Goal: Task Accomplishment & Management: Use online tool/utility

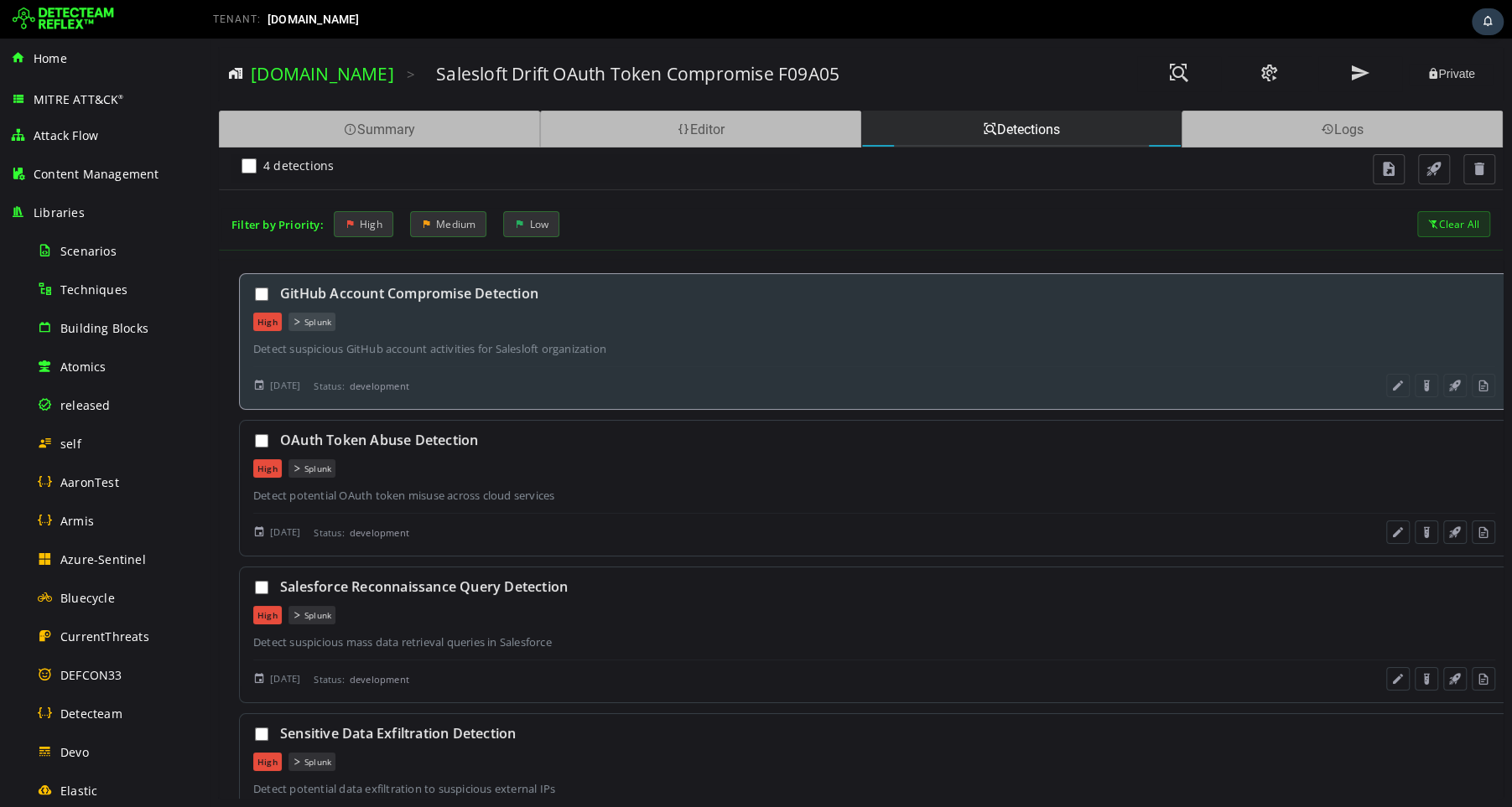
scroll to position [890, 0]
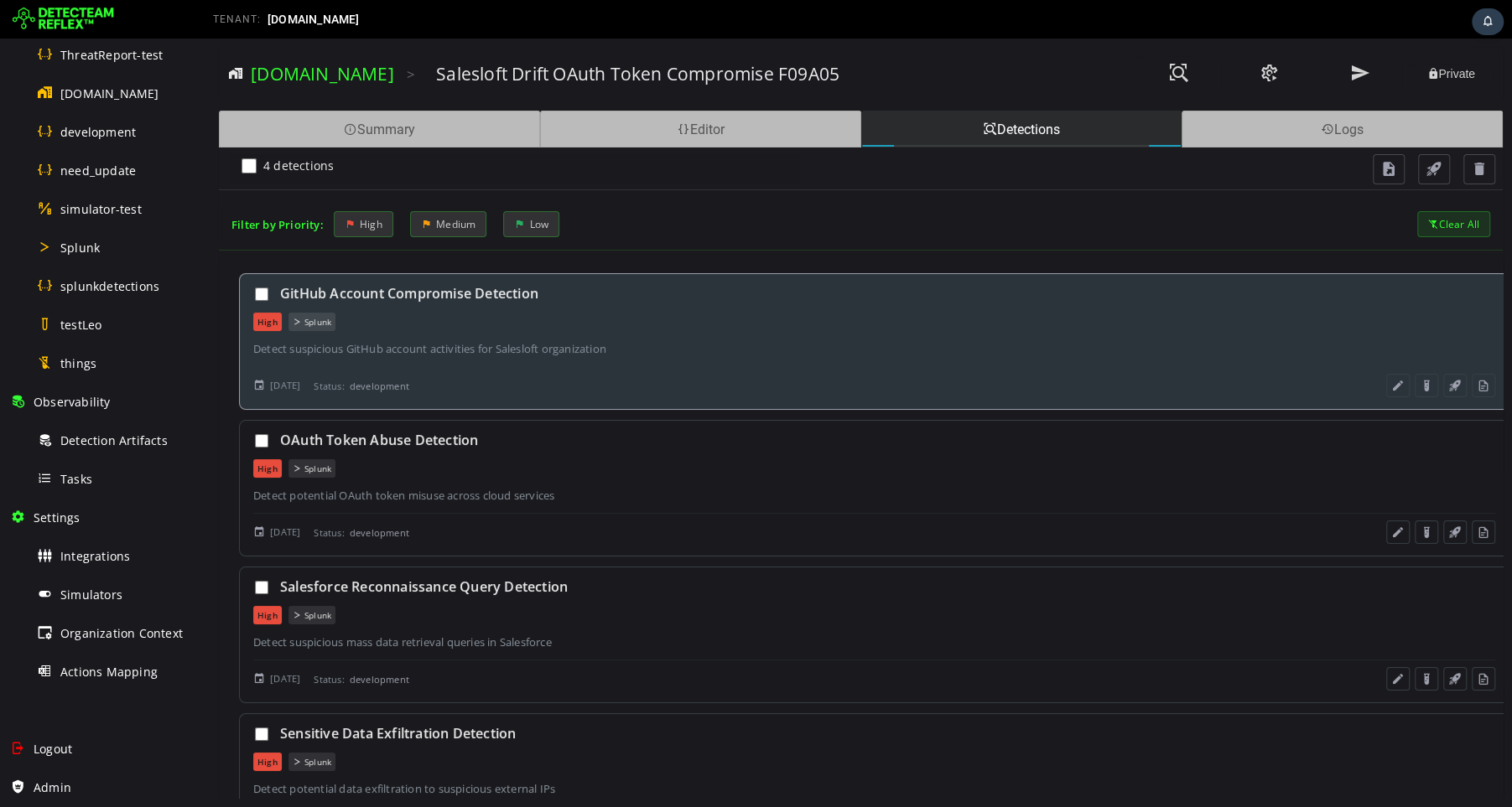
click at [640, 325] on div "High Splunk" at bounding box center [874, 322] width 1242 height 19
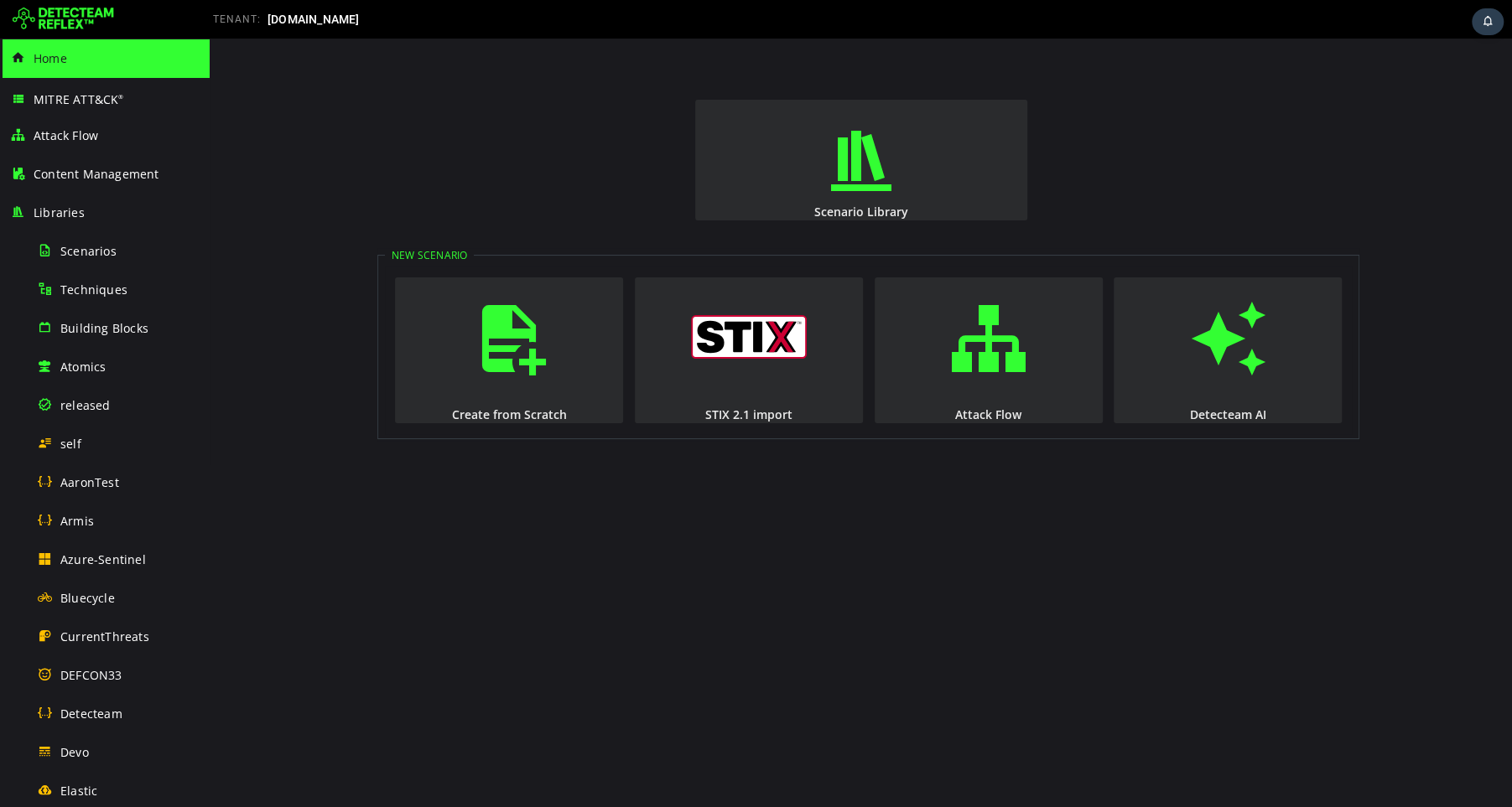
click at [85, 15] on img at bounding box center [63, 19] width 101 height 27
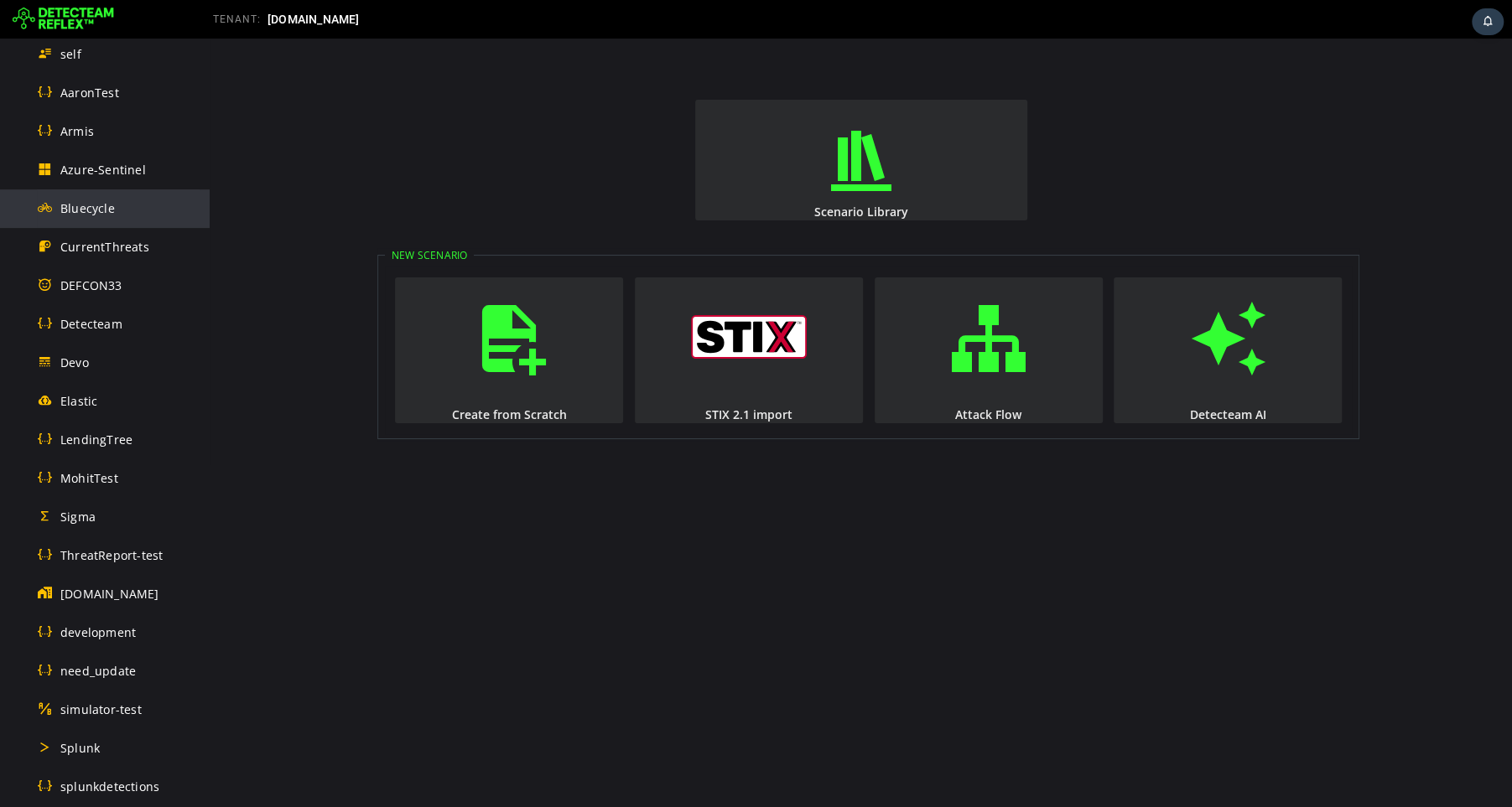
scroll to position [391, 0]
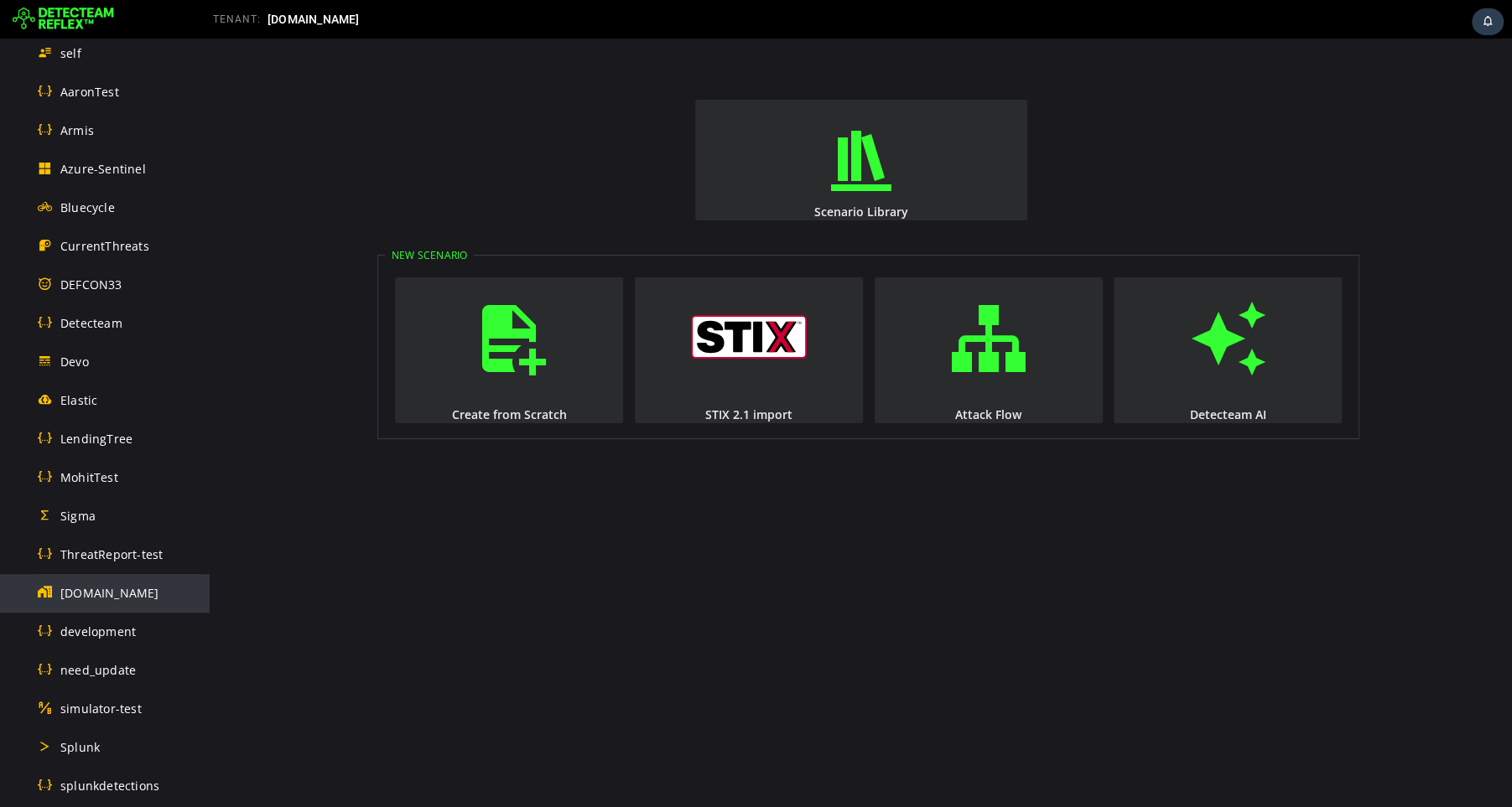
click at [100, 589] on span "[DOMAIN_NAME]" at bounding box center [110, 593] width 99 height 16
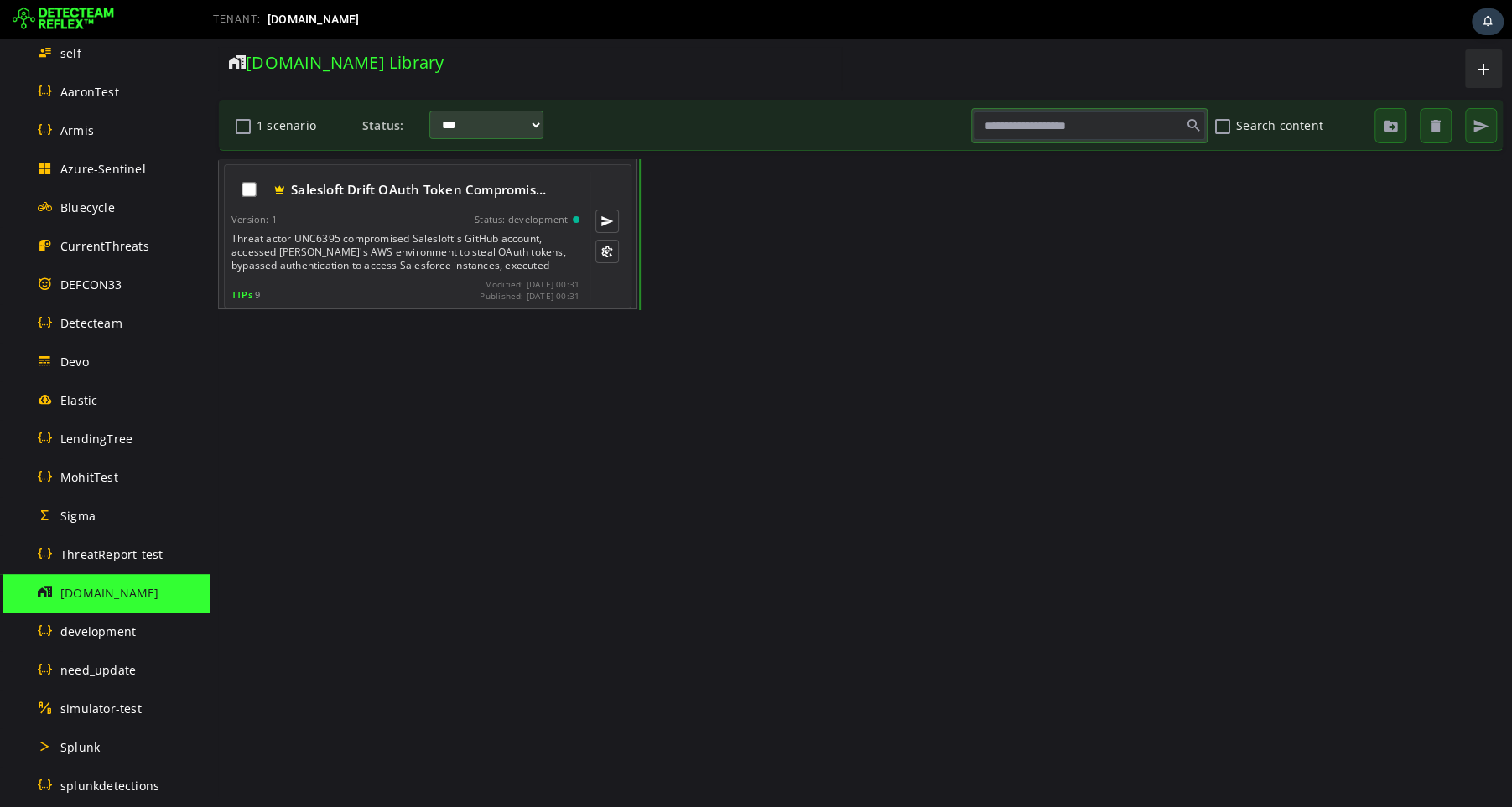
click at [344, 261] on div "Threat actor UNC6395 compromised Salesloft's GitHub account, accessed Drift's A…" at bounding box center [407, 251] width 351 height 40
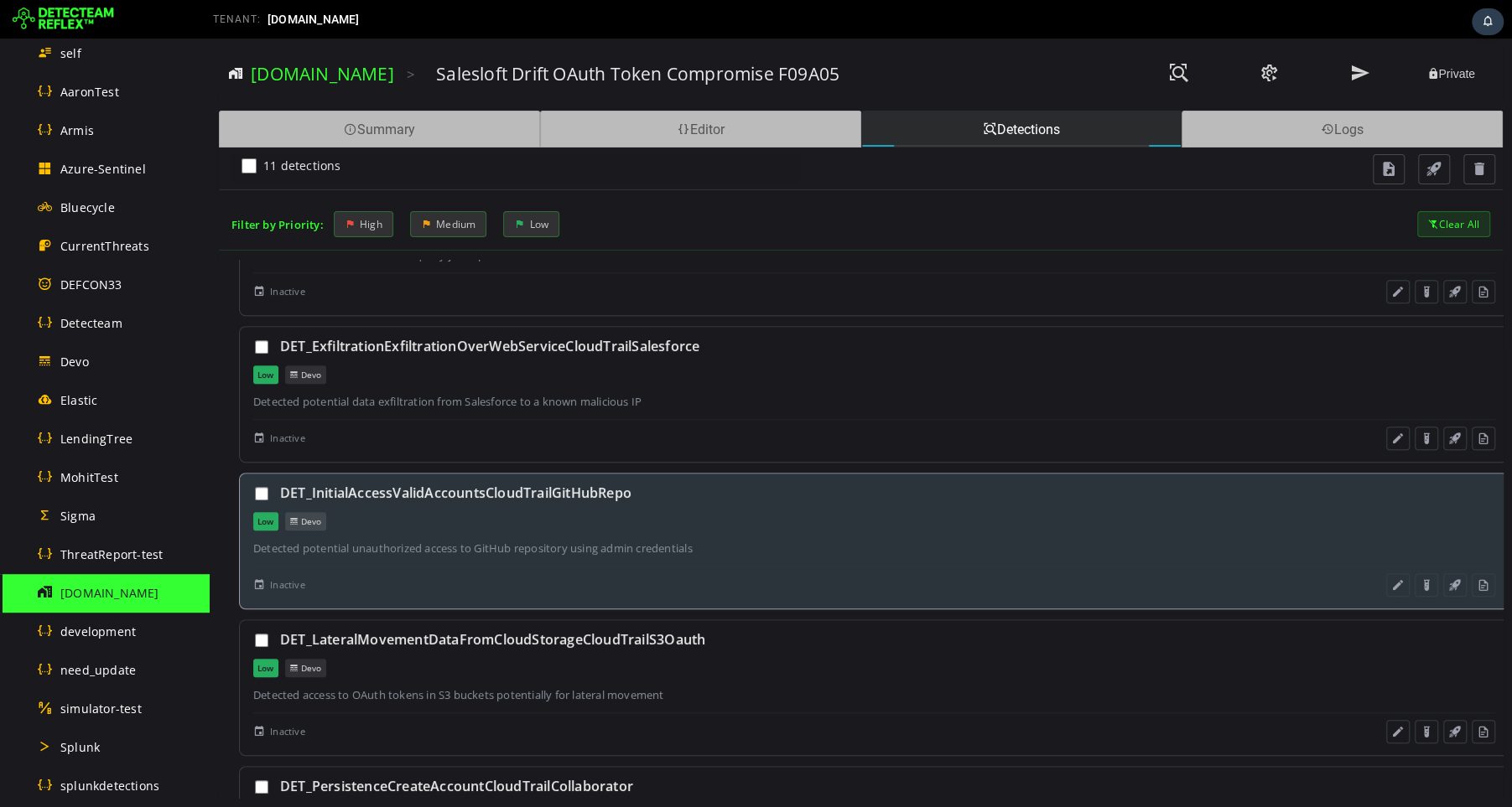
scroll to position [939, 0]
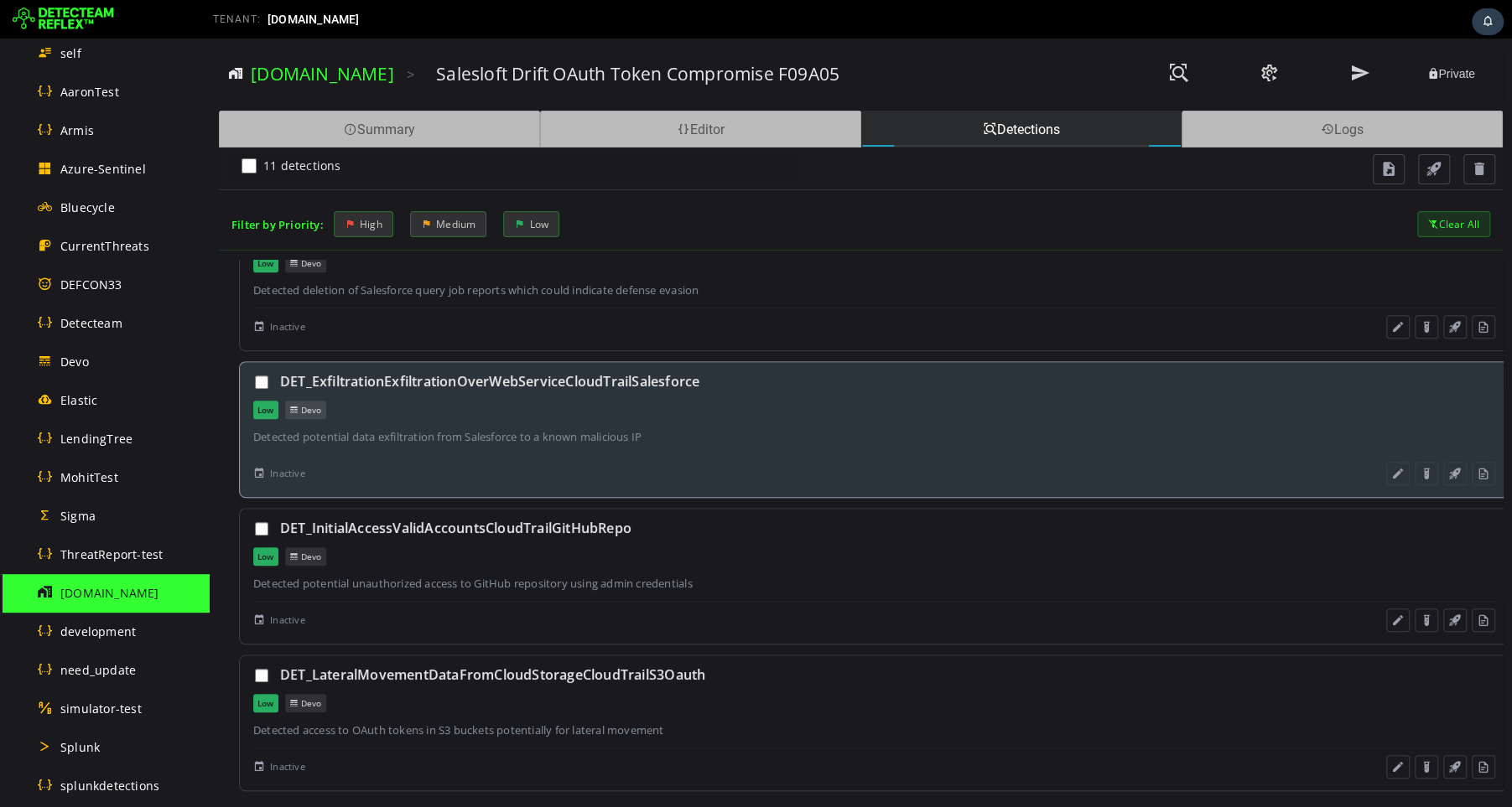
click at [480, 400] on div "Low Devo" at bounding box center [874, 410] width 1242 height 19
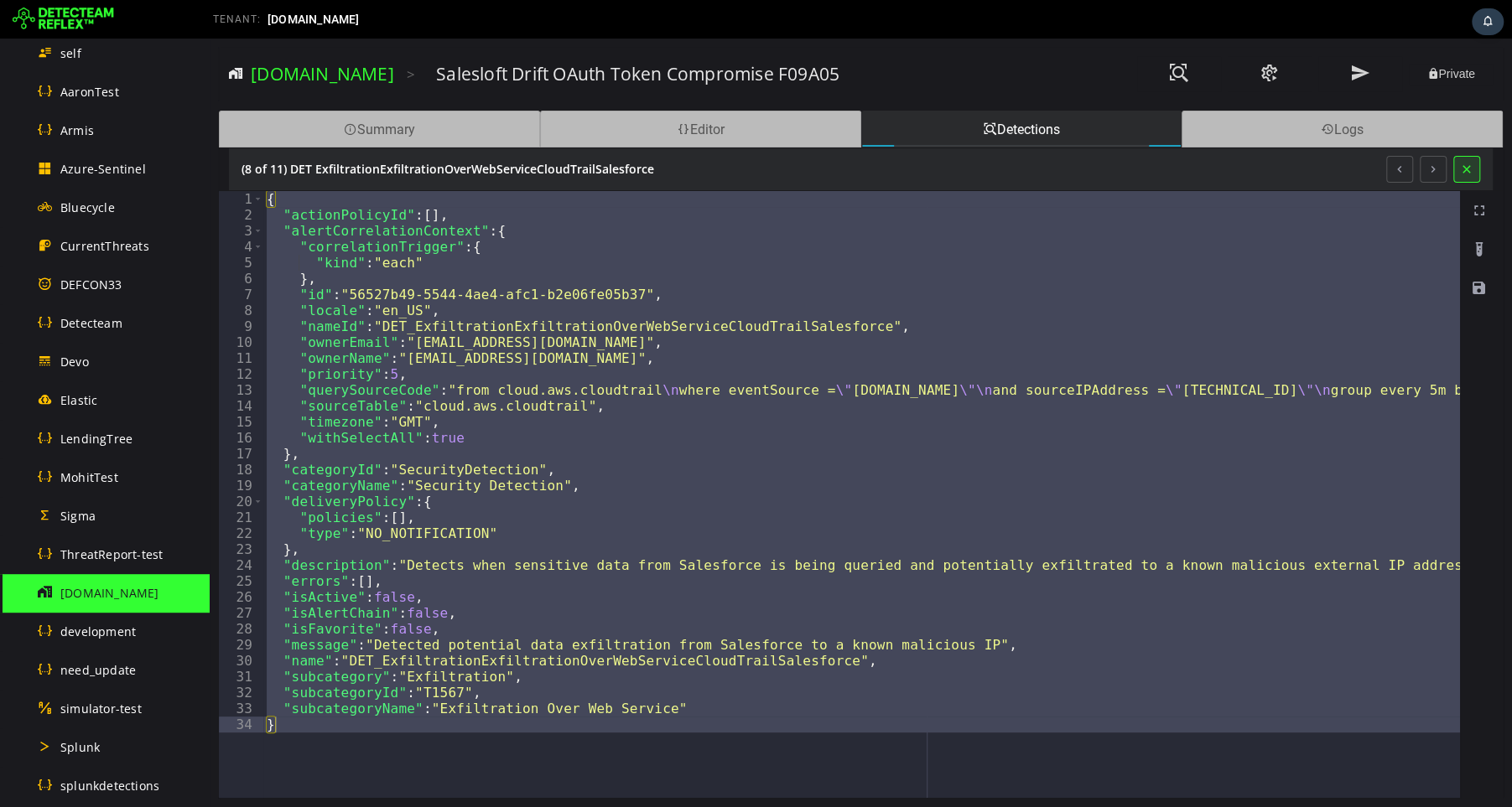
click at [1474, 168] on button at bounding box center [1466, 169] width 27 height 27
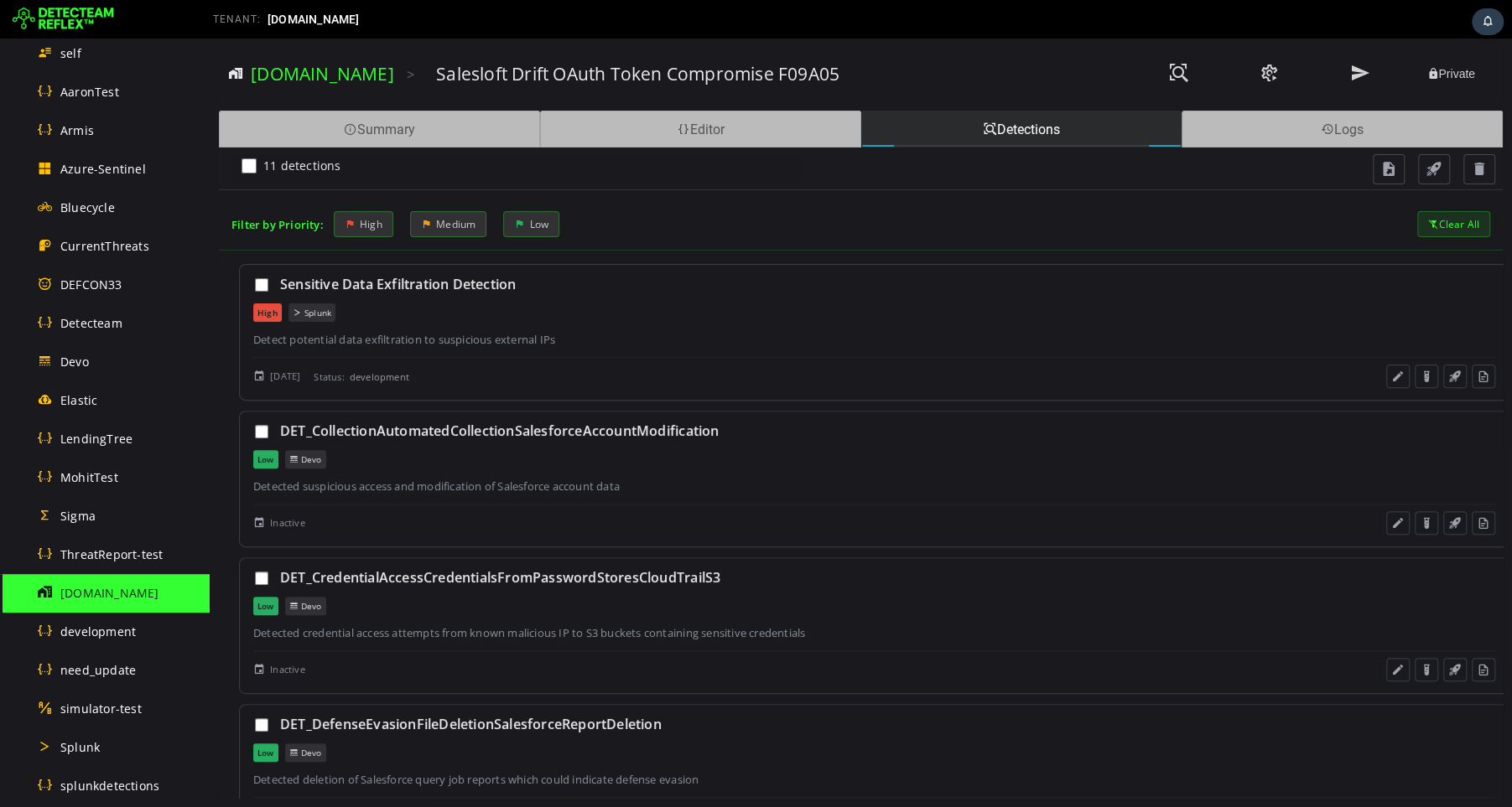
scroll to position [912, 0]
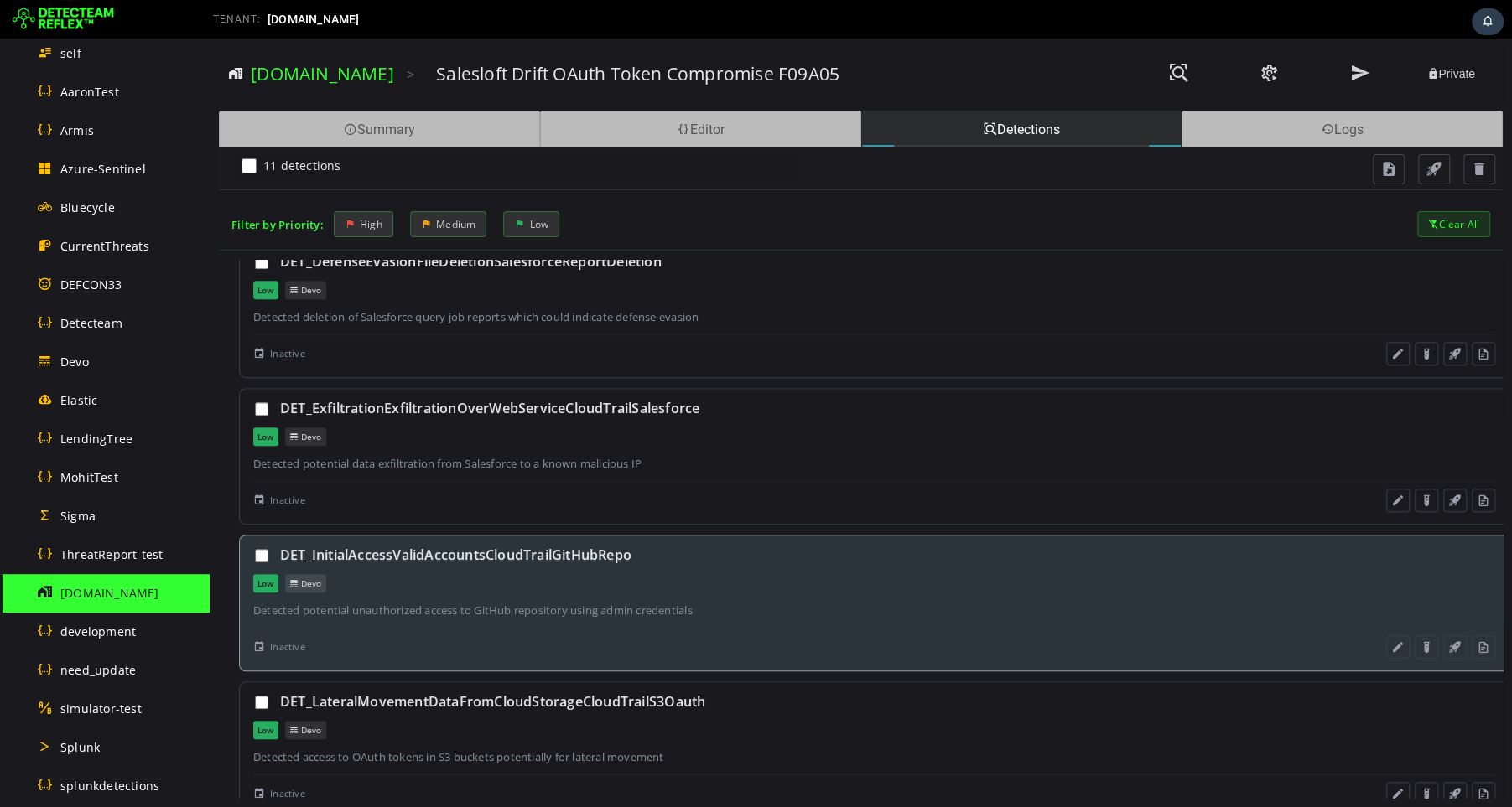
click at [306, 574] on div "Devo" at bounding box center [305, 584] width 41 height 19
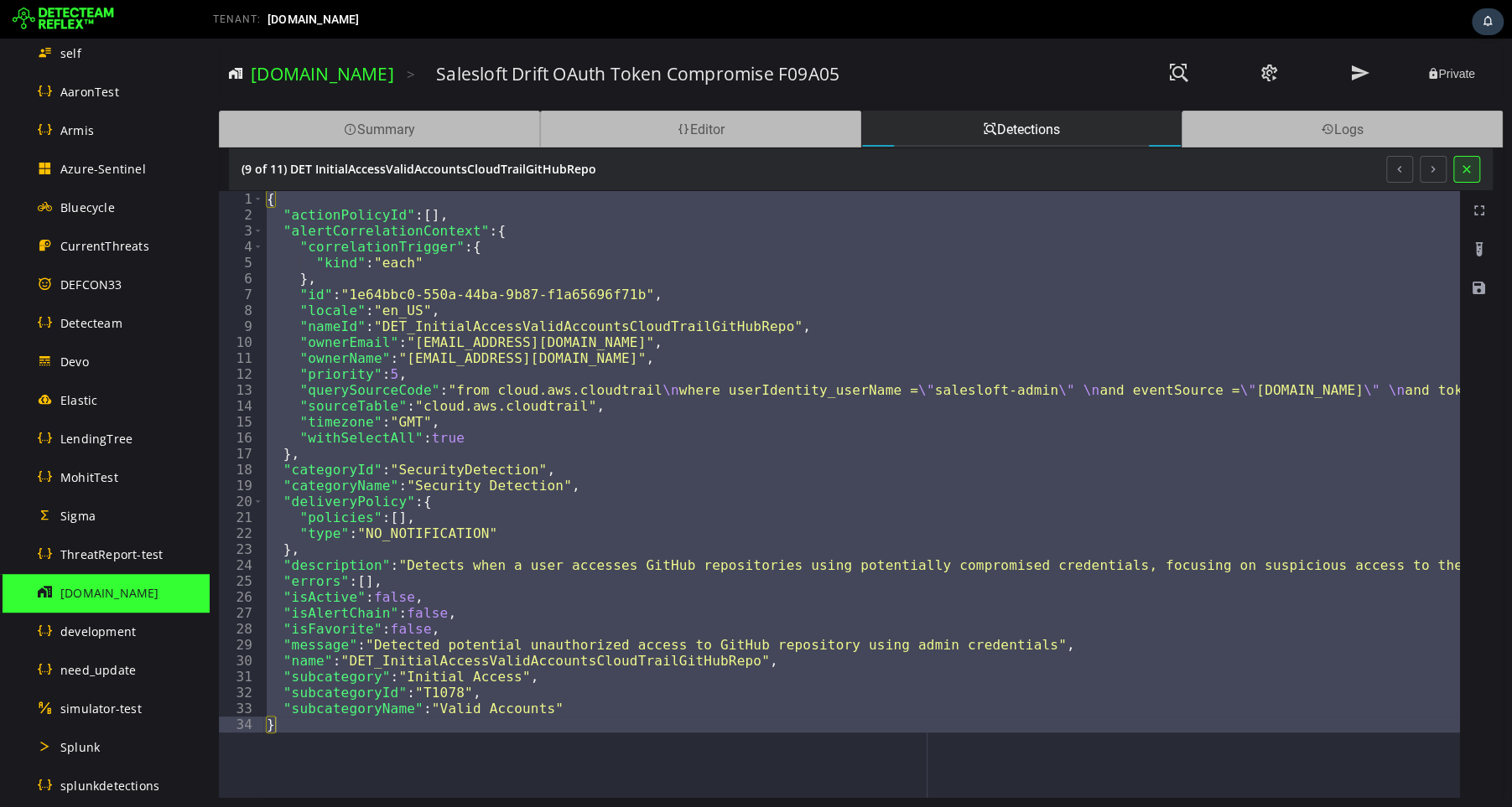
click at [1464, 168] on button at bounding box center [1466, 169] width 27 height 27
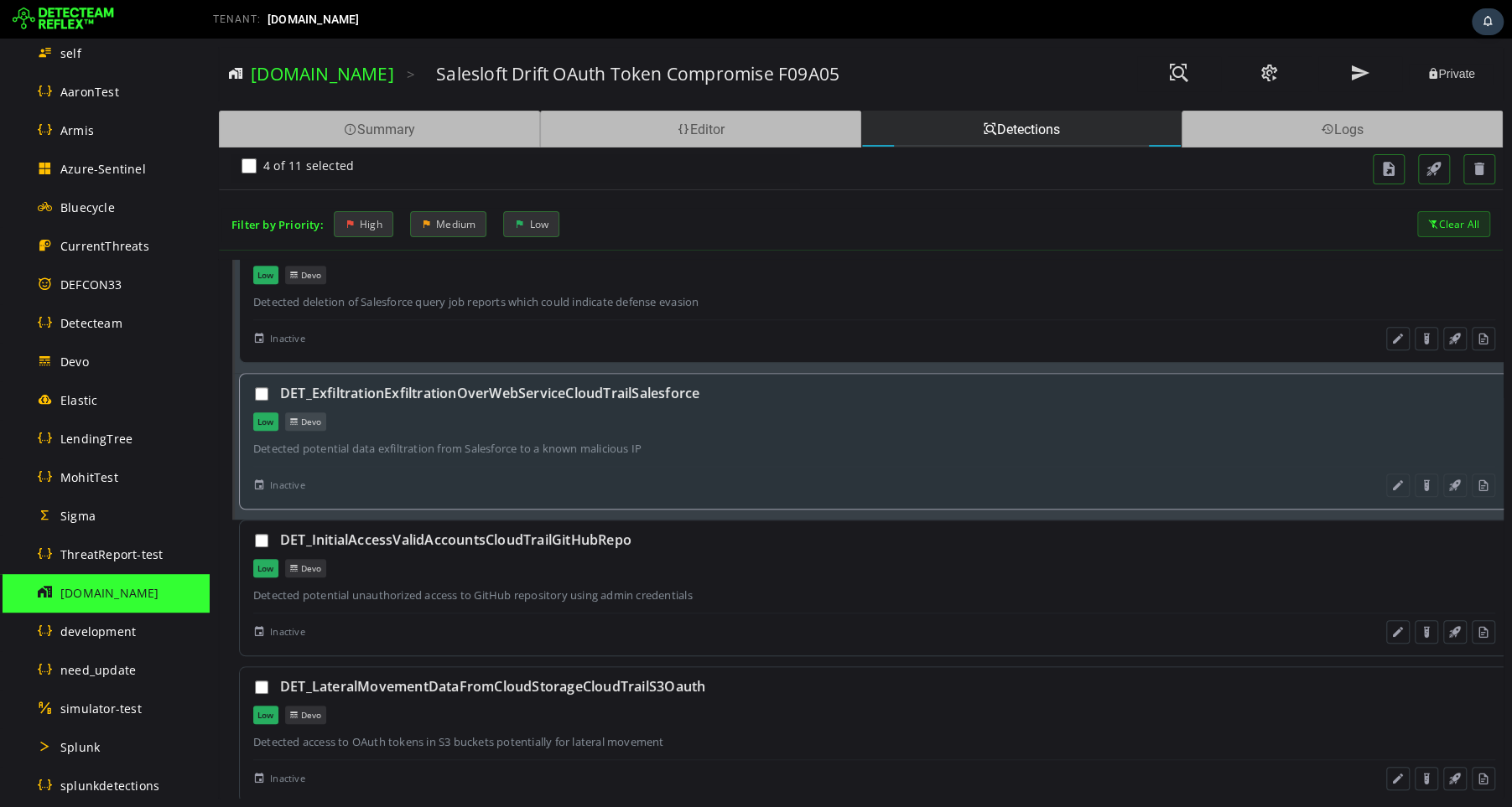
scroll to position [930, 0]
click at [264, 557] on div "Low" at bounding box center [265, 566] width 25 height 19
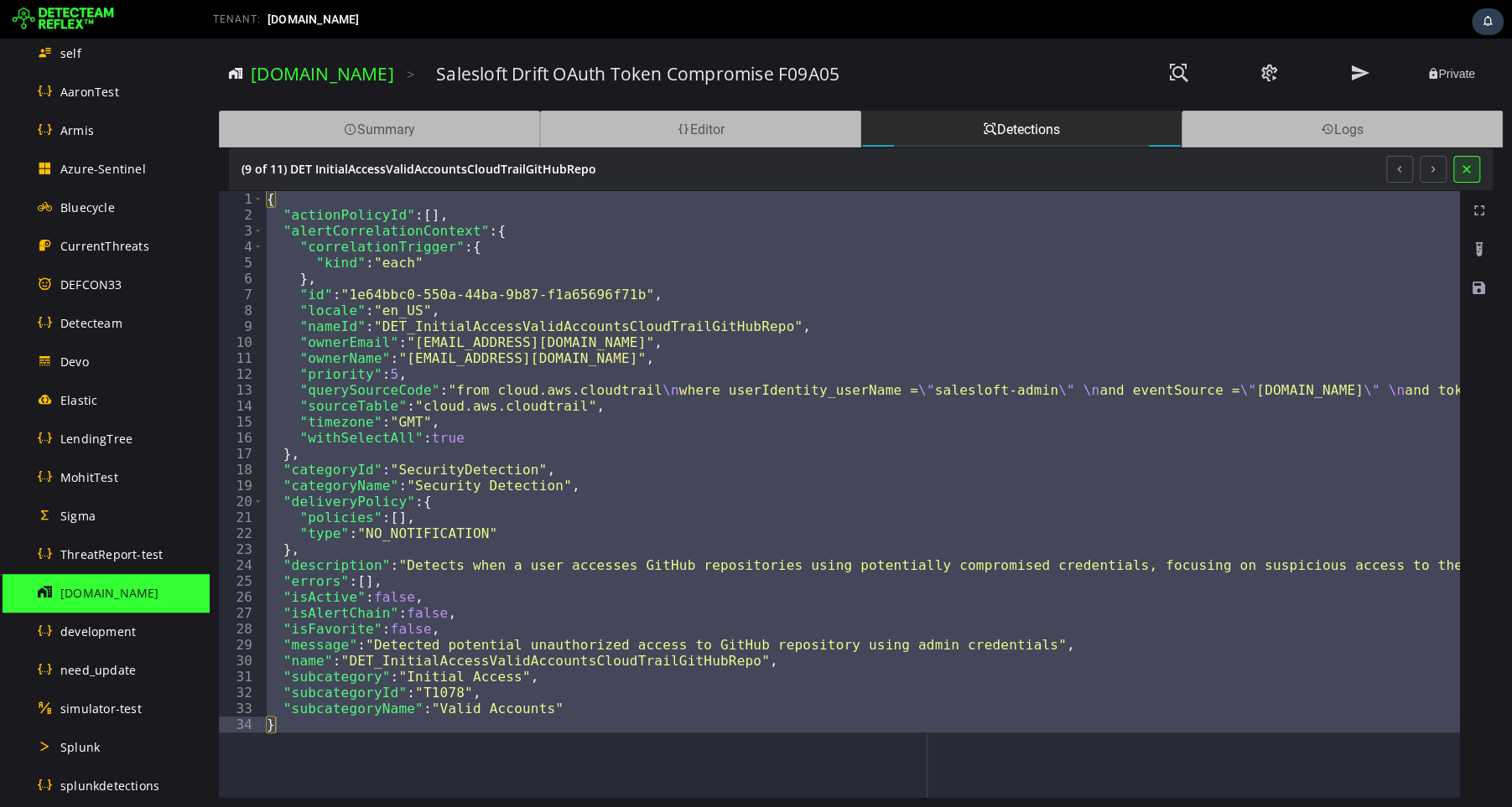
click at [1465, 169] on button at bounding box center [1466, 169] width 27 height 27
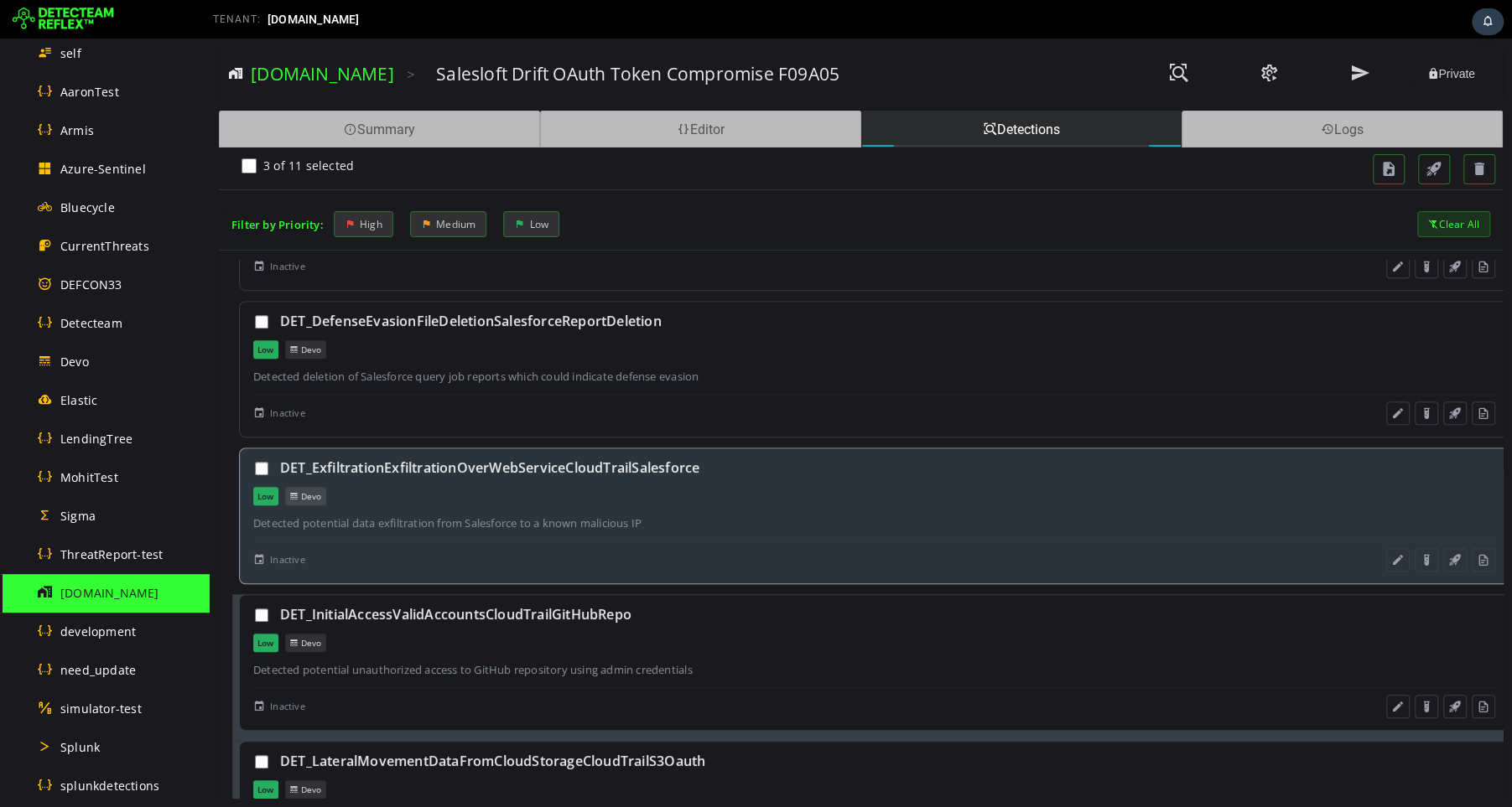
scroll to position [813, 0]
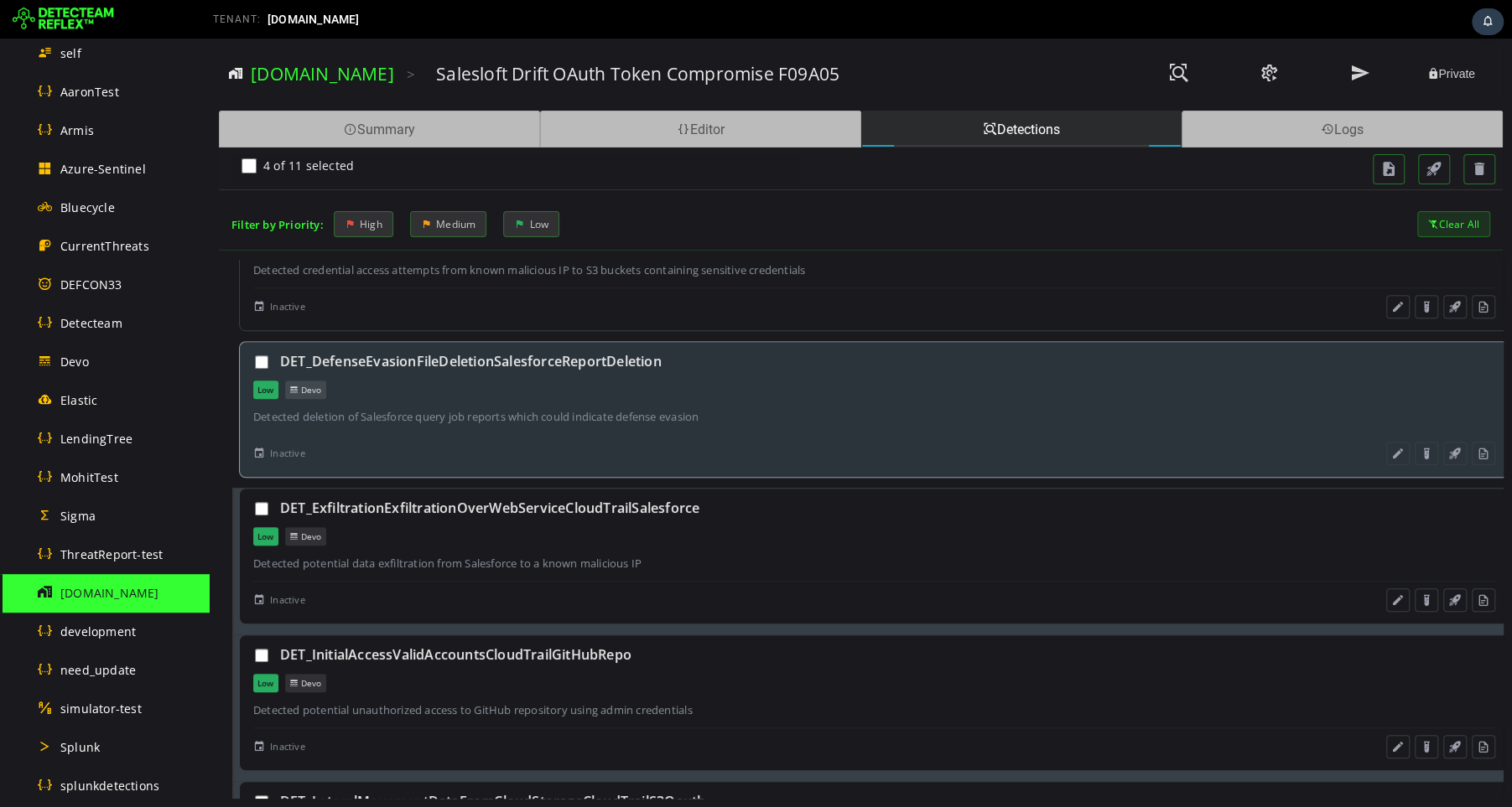
click at [266, 352] on div "DET_DefenseEvasionFileDeletionSalesforceReportDeletion" at bounding box center [874, 361] width 1242 height 19
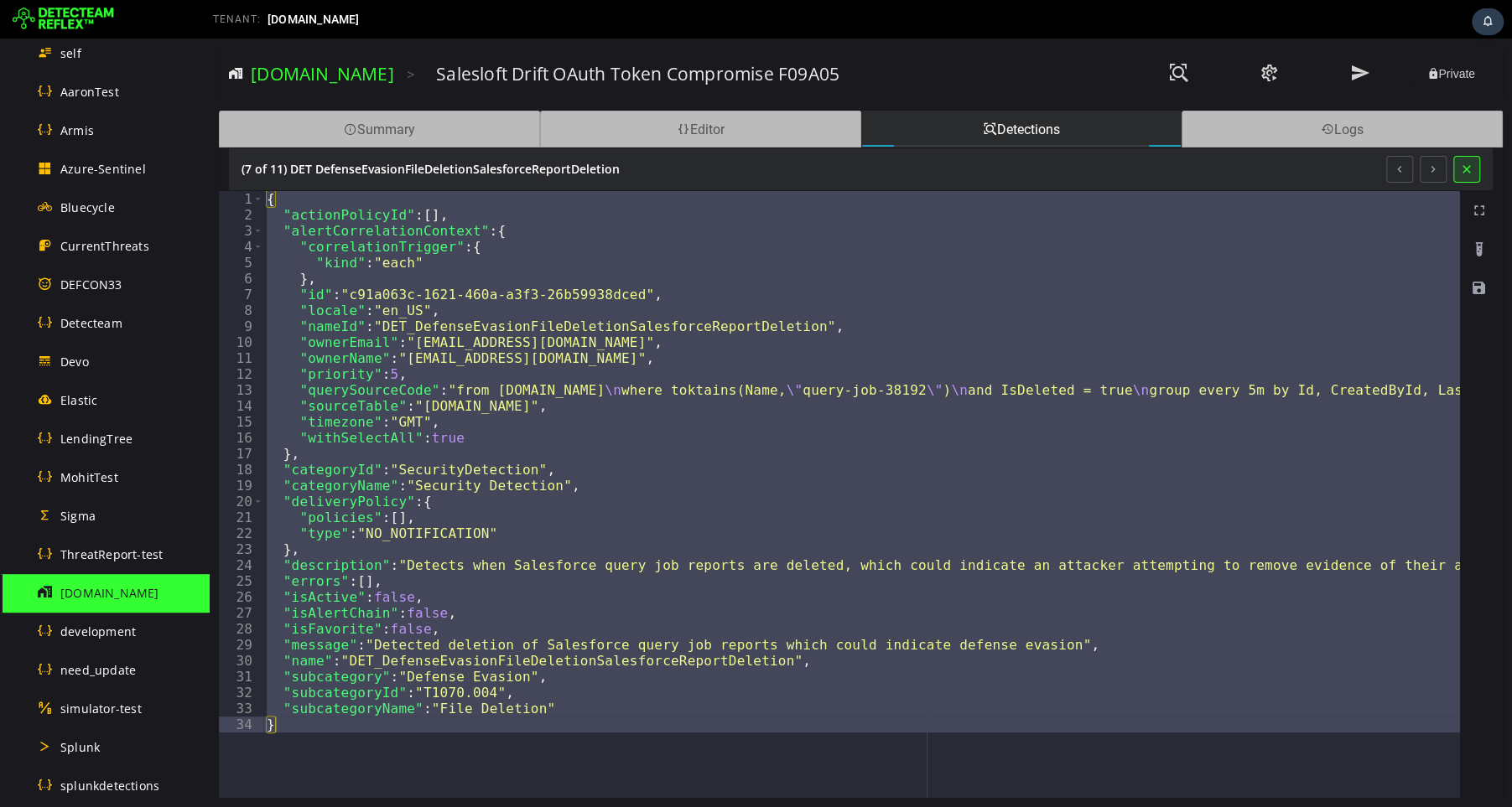
click at [1471, 175] on button at bounding box center [1466, 169] width 27 height 27
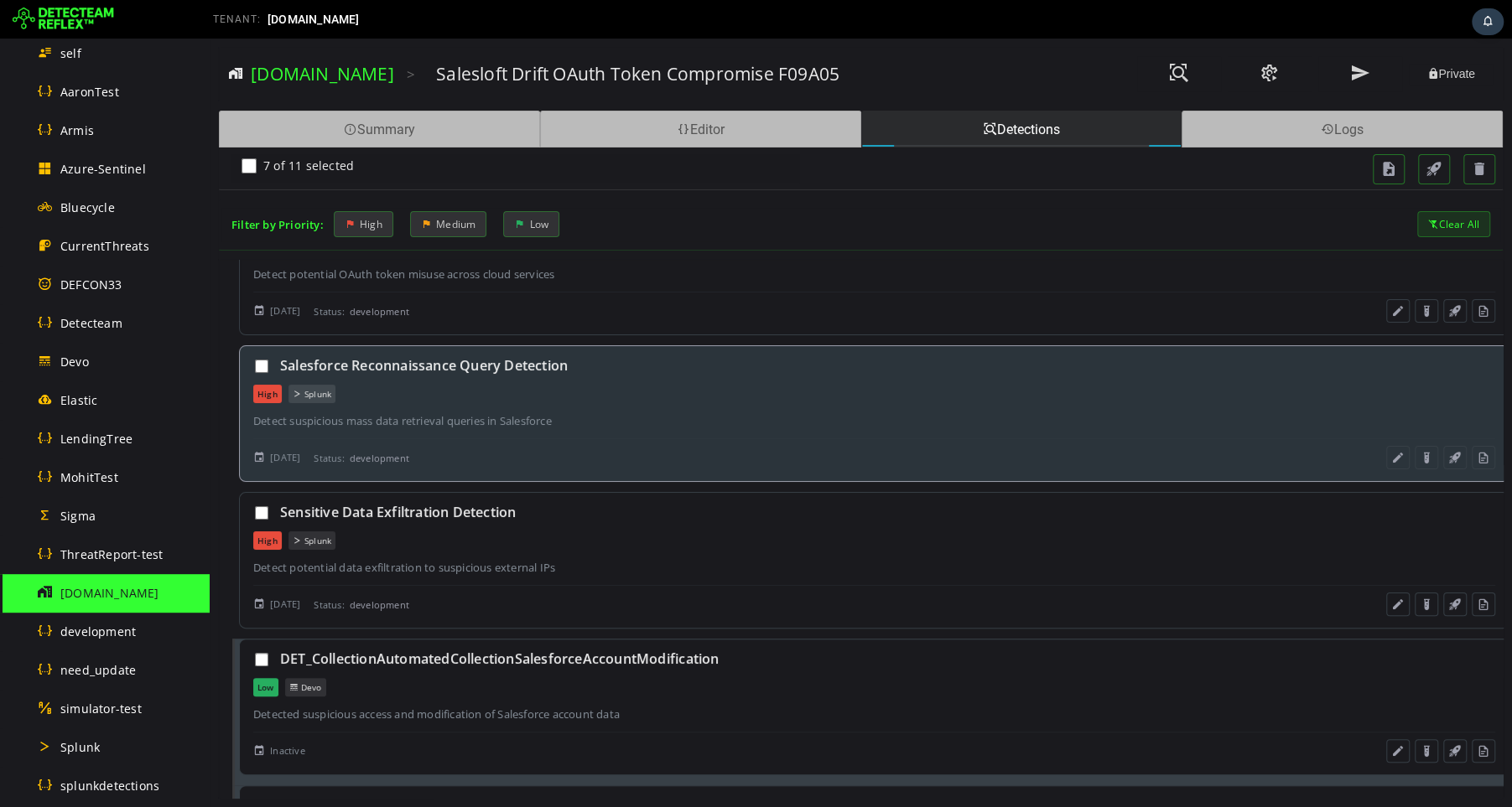
scroll to position [230, 0]
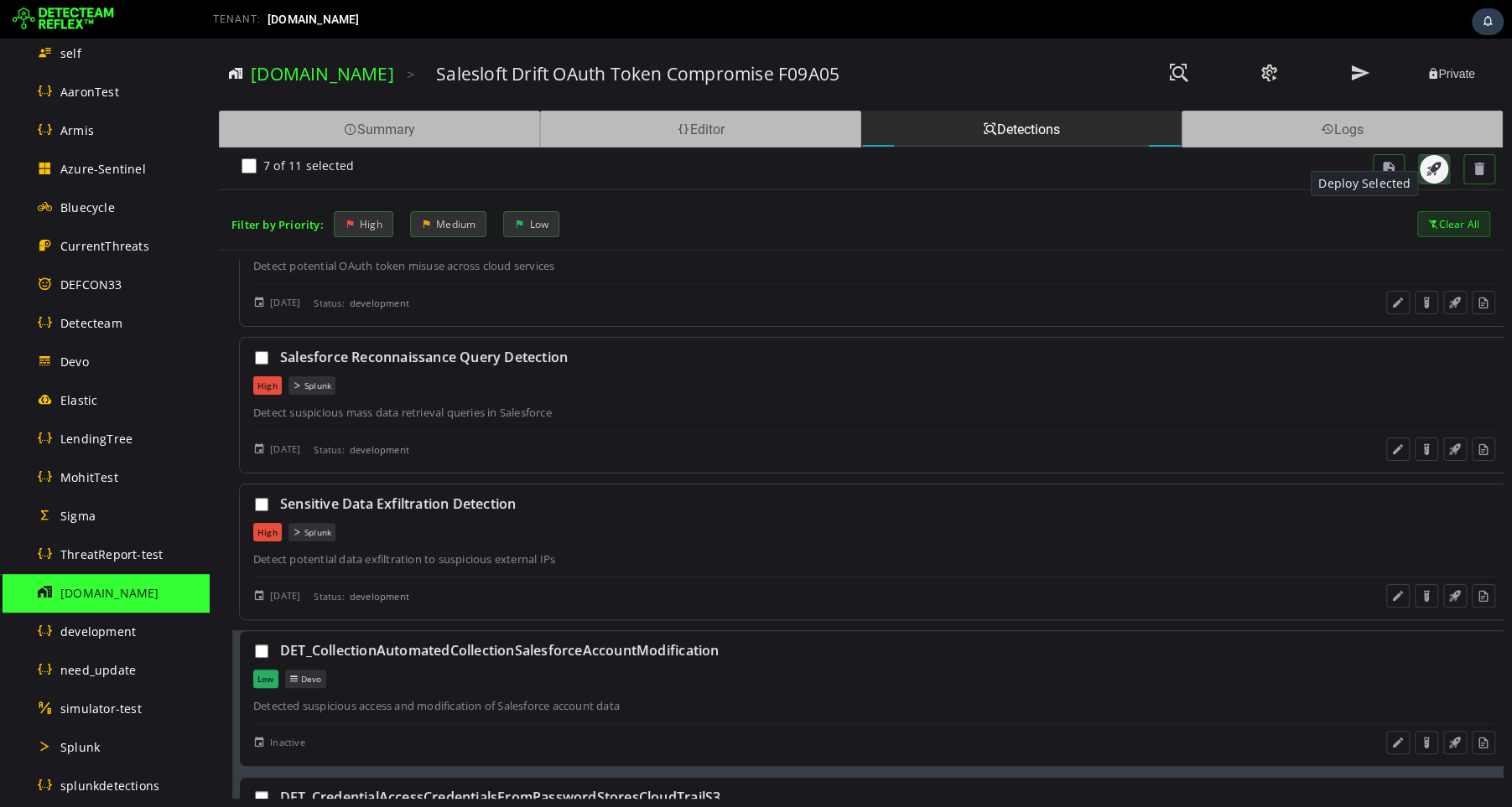
click at [1432, 170] on span "button" at bounding box center [1434, 169] width 17 height 17
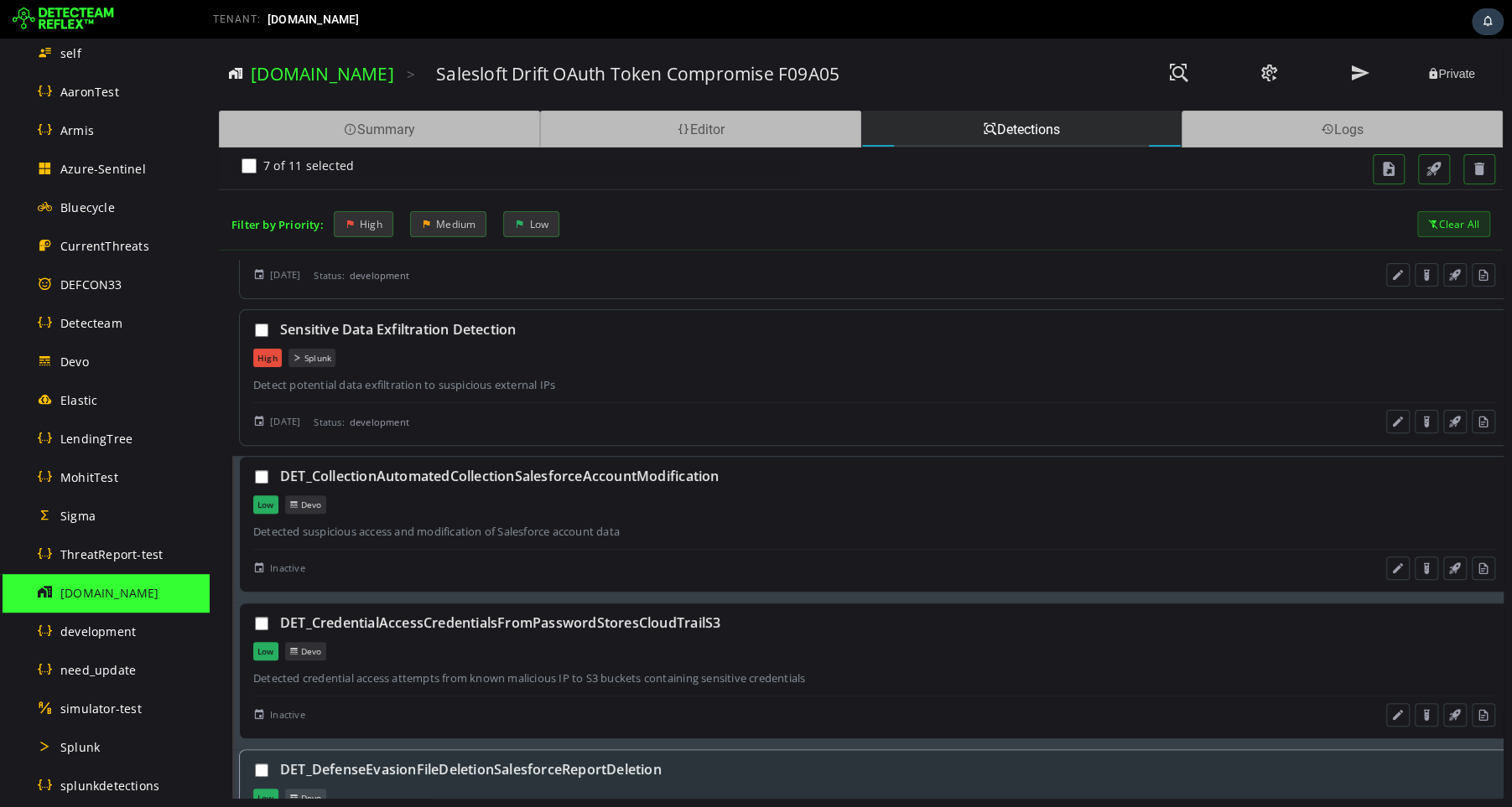
scroll to position [396, 0]
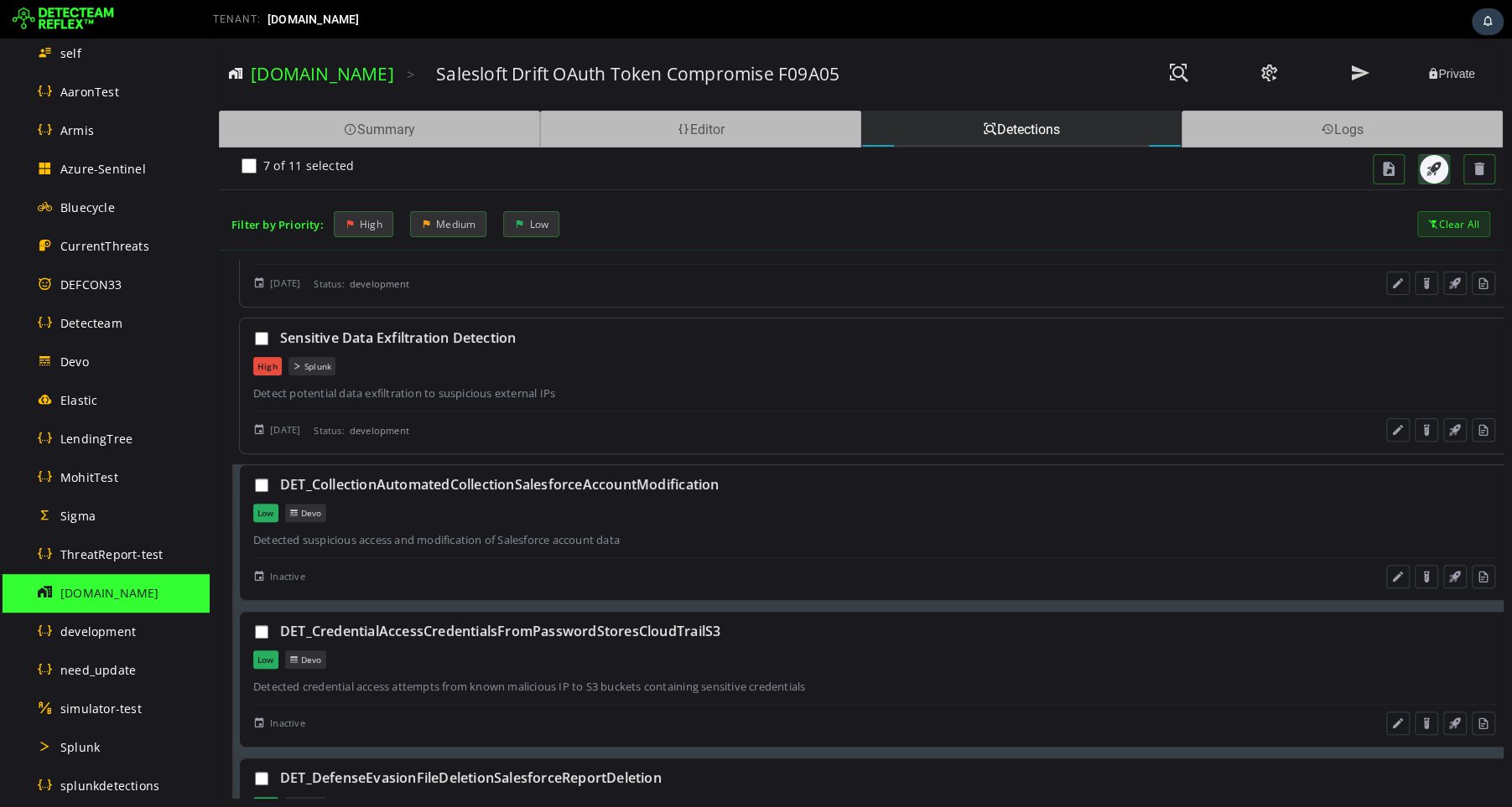
click at [1433, 168] on span "button" at bounding box center [1434, 169] width 17 height 17
click at [1354, 74] on span at bounding box center [1360, 74] width 20 height 22
click at [476, 129] on div "Summary" at bounding box center [379, 129] width 321 height 37
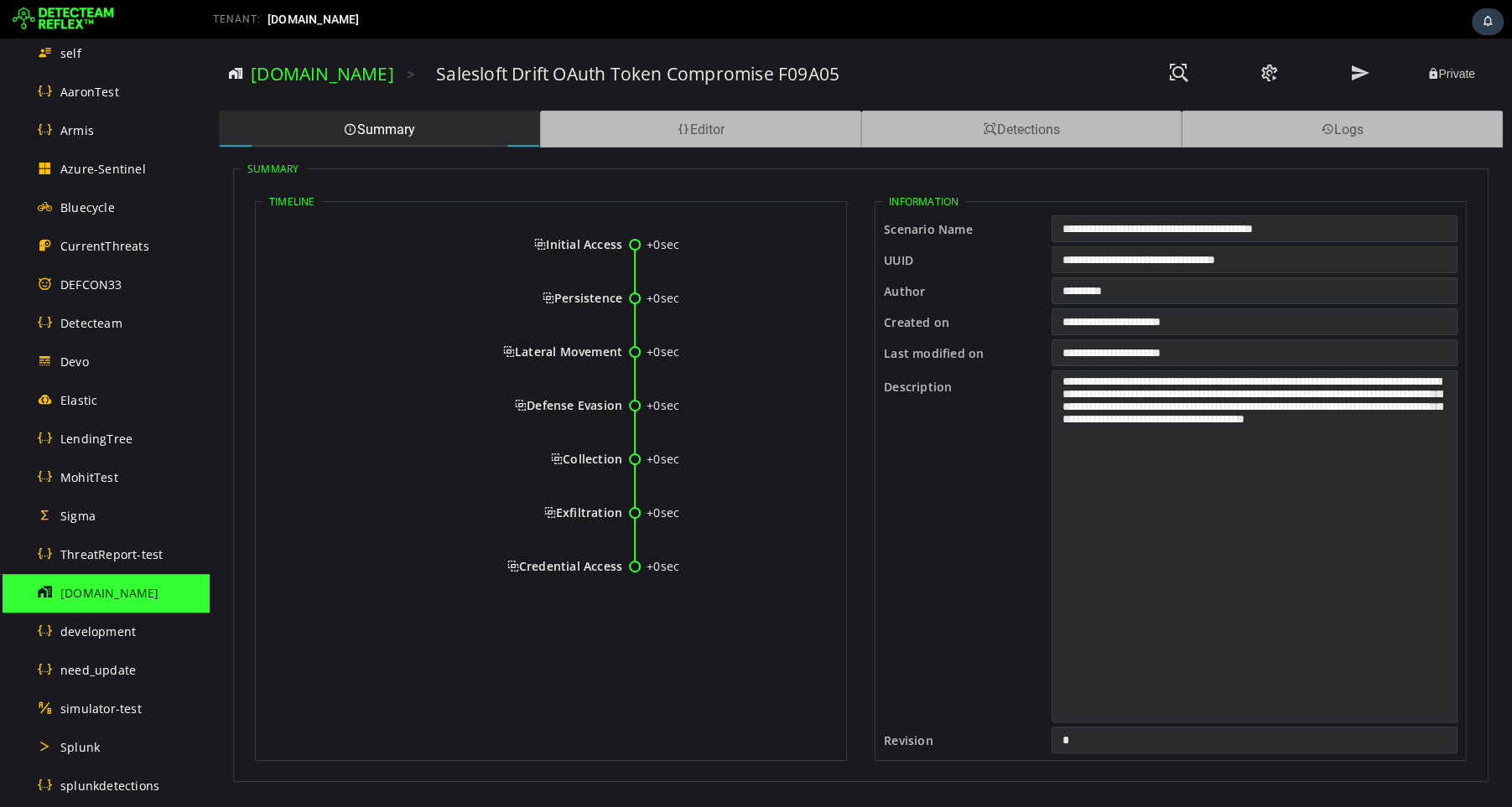
click at [1176, 261] on input "**********" at bounding box center [1254, 260] width 406 height 27
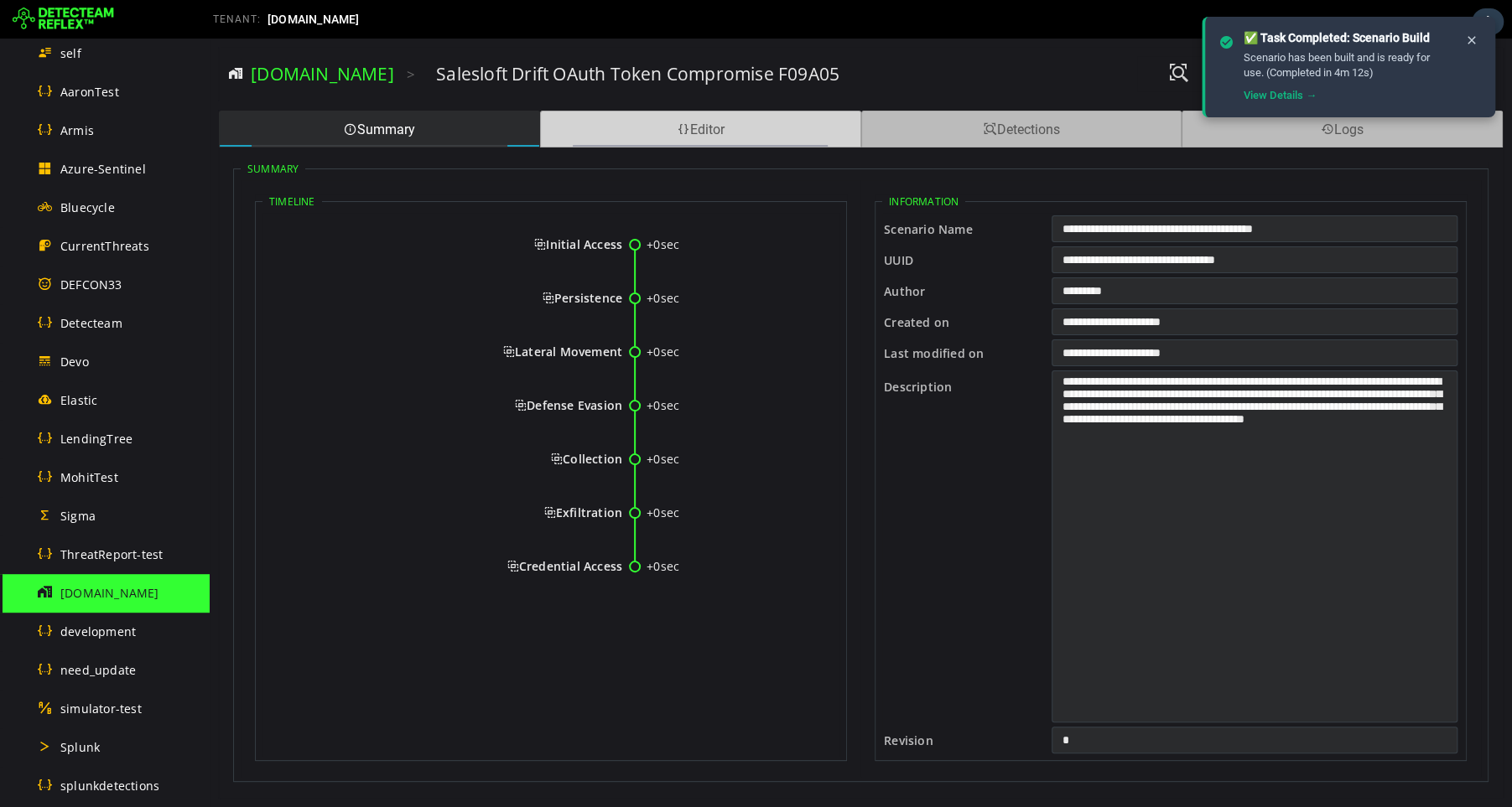
click at [684, 134] on span at bounding box center [683, 129] width 13 height 16
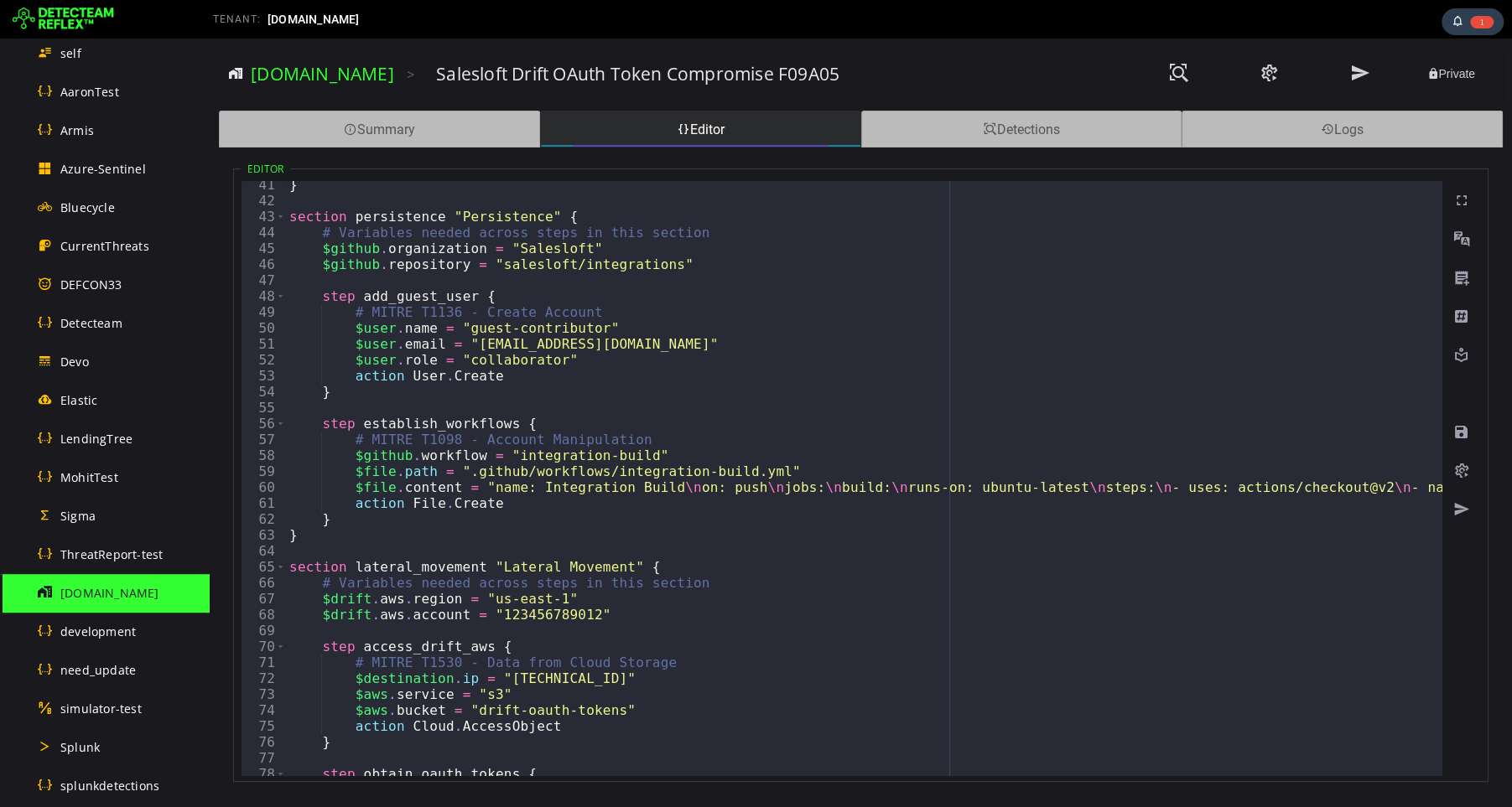
scroll to position [0, 0]
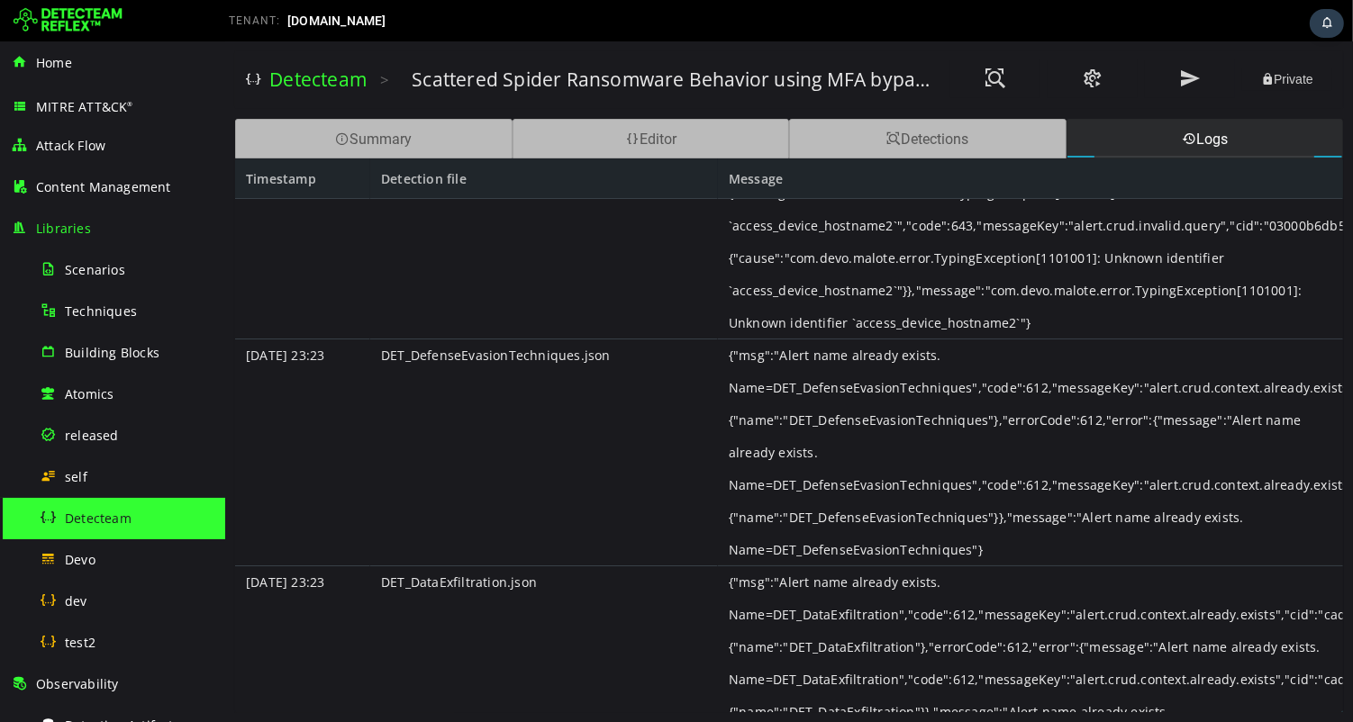
scroll to position [1419, 0]
